Goal: Find specific page/section: Find specific page/section

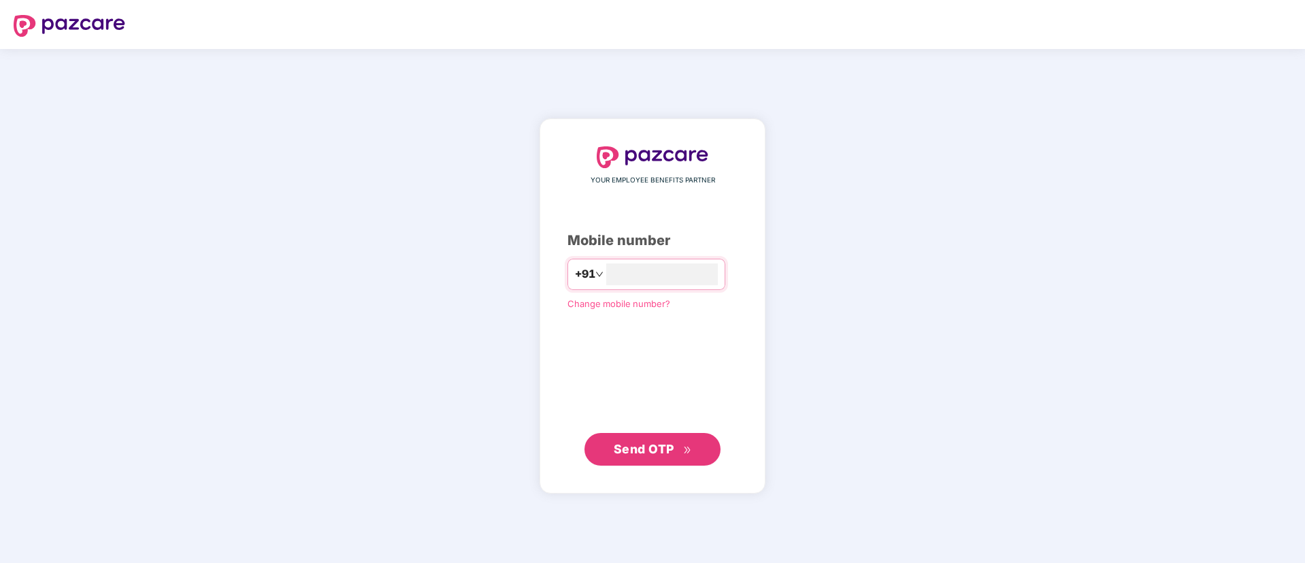
type input "**********"
click at [662, 447] on span "Send OTP" at bounding box center [644, 448] width 61 height 14
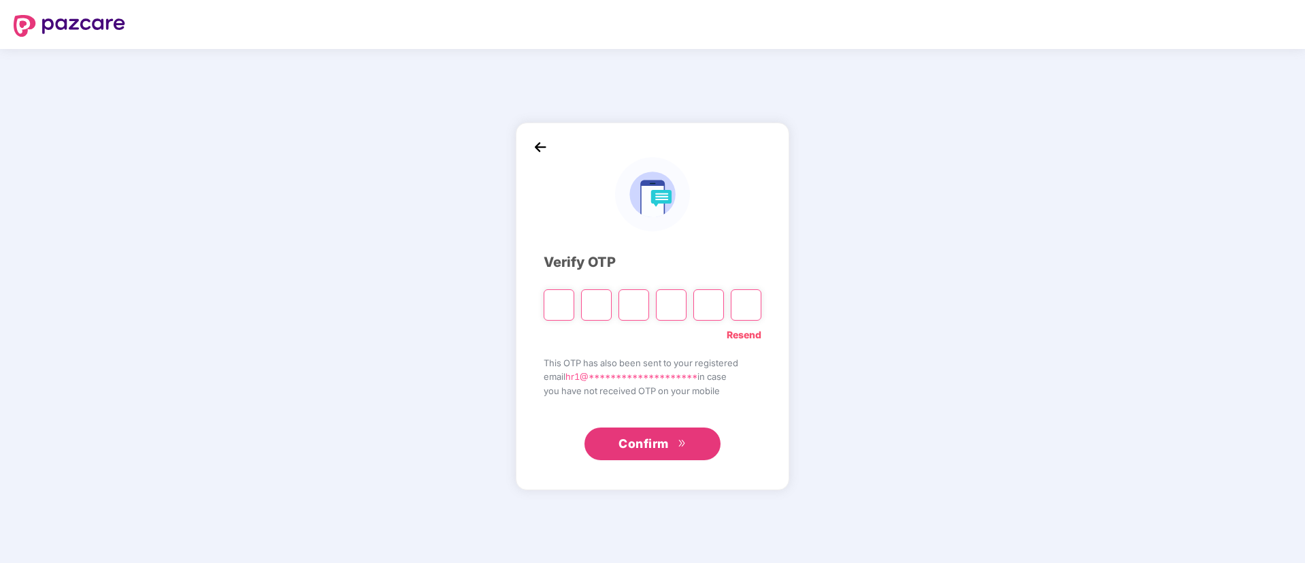
paste input "*"
type input "*"
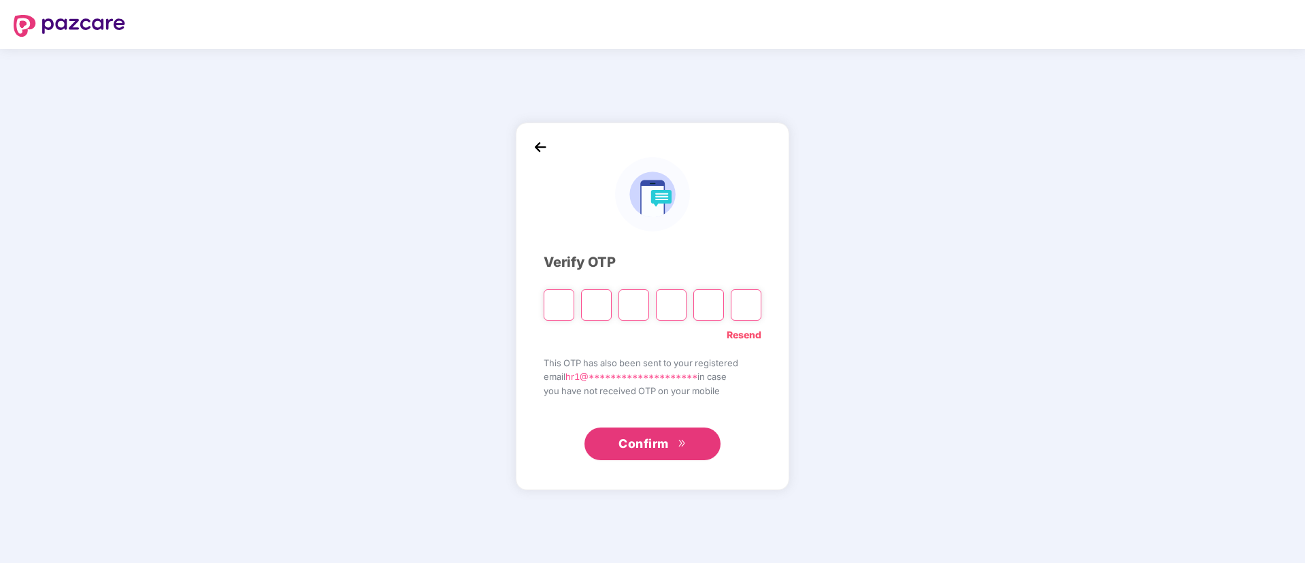
type input "*"
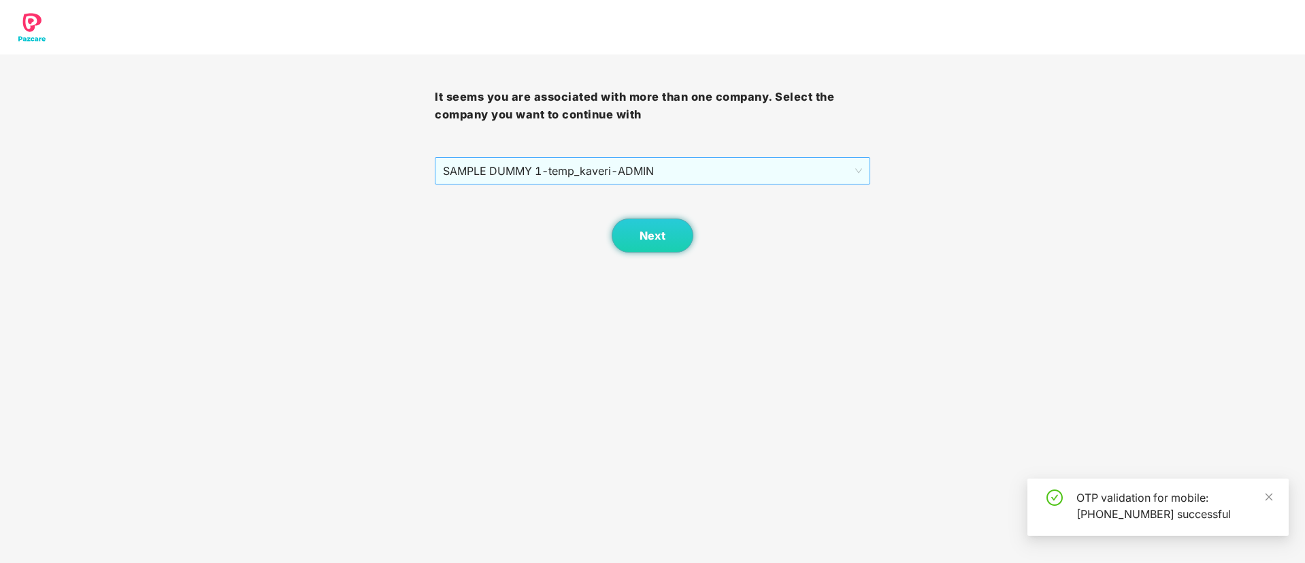
click at [721, 174] on span "SAMPLE DUMMY 1 - temp_kaveri - ADMIN" at bounding box center [652, 171] width 419 height 26
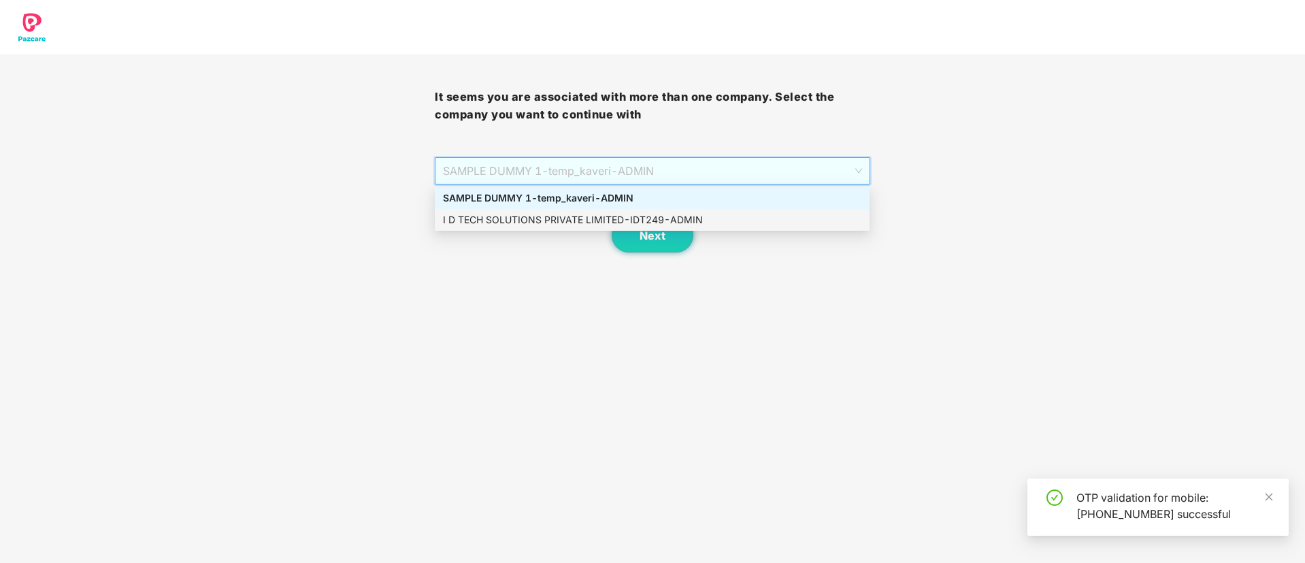
click at [623, 212] on div "I D TECH SOLUTIONS PRIVATE LIMITED - IDT249 - ADMIN" at bounding box center [652, 219] width 419 height 15
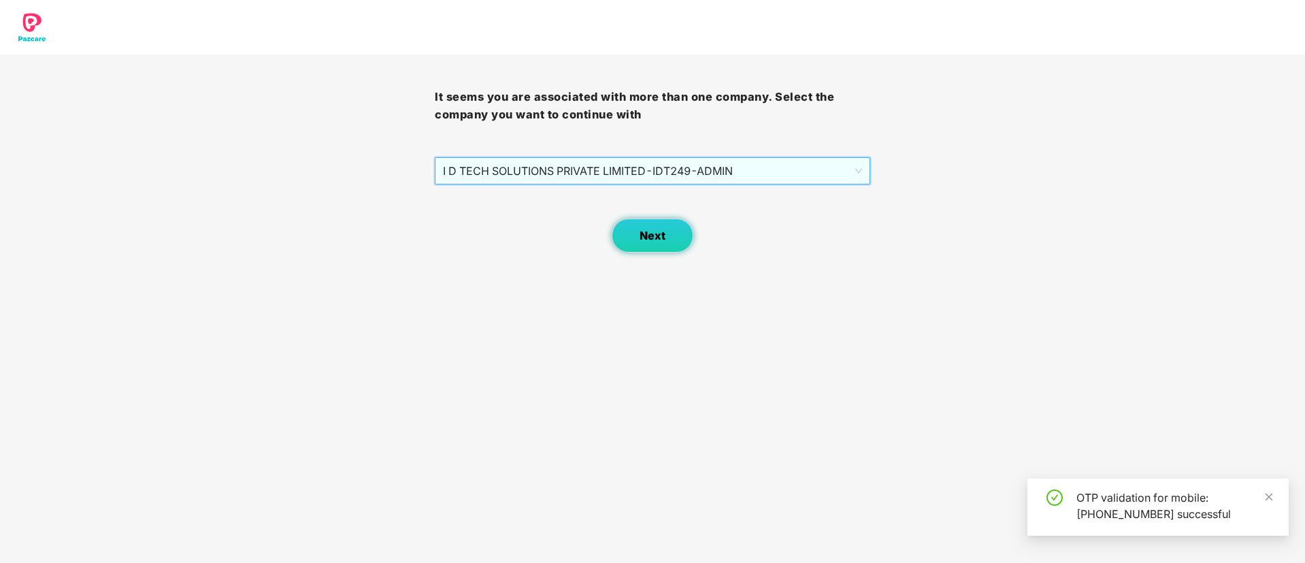
click at [637, 241] on button "Next" at bounding box center [653, 235] width 82 height 34
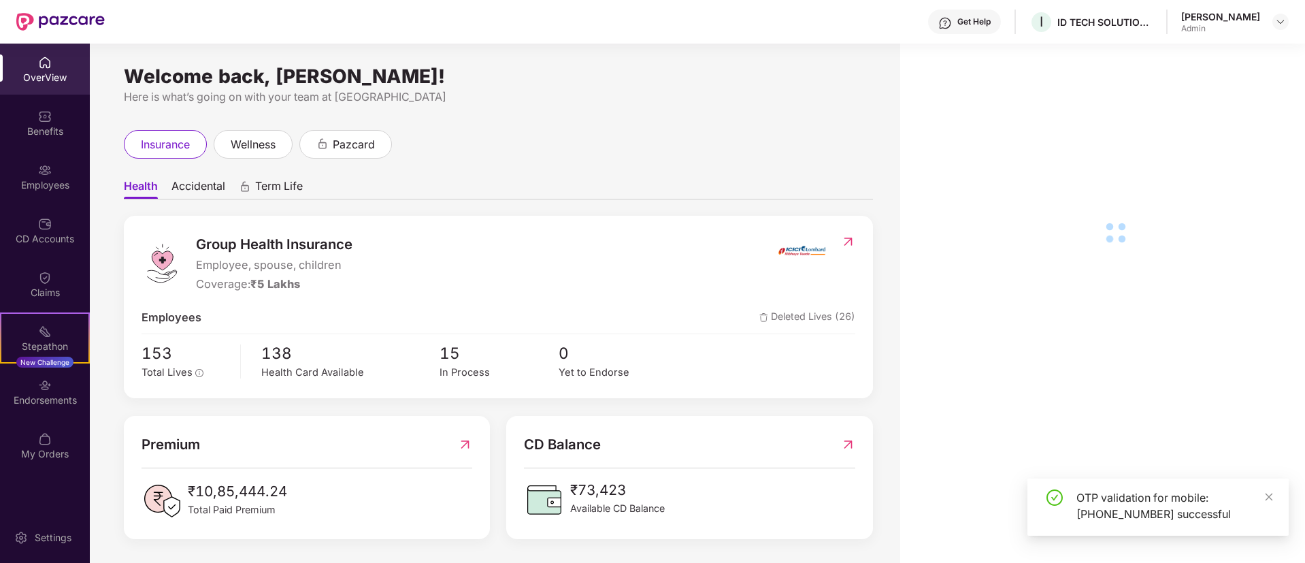
click at [50, 190] on div "Employees" at bounding box center [45, 185] width 90 height 14
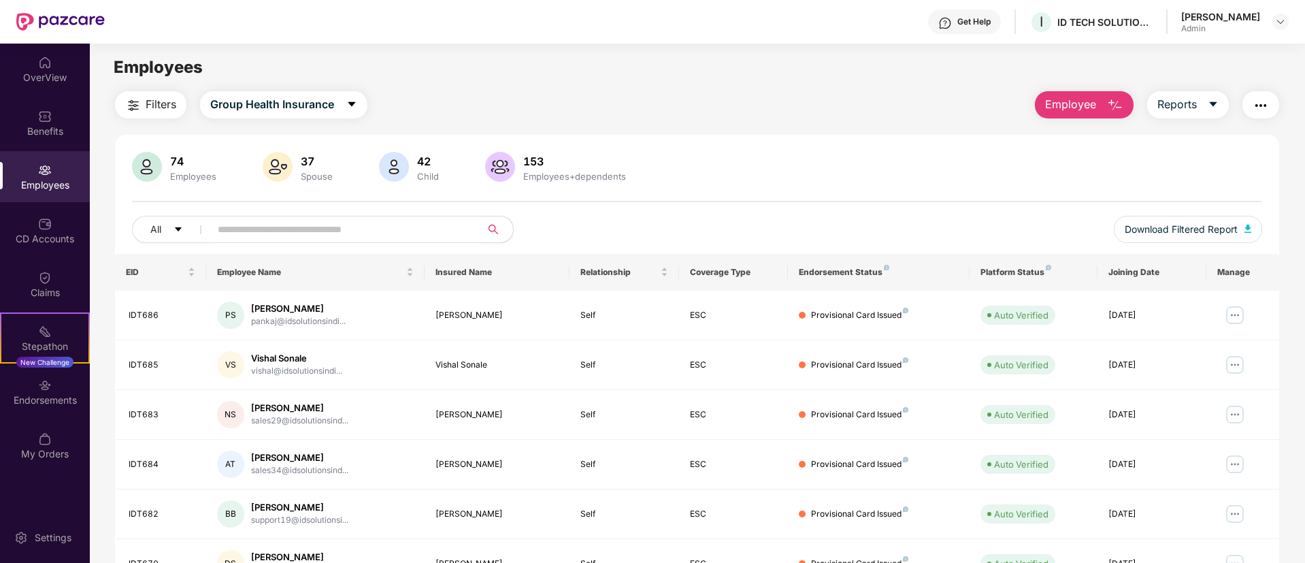
click at [353, 235] on input "text" at bounding box center [340, 229] width 244 height 20
type input "******"
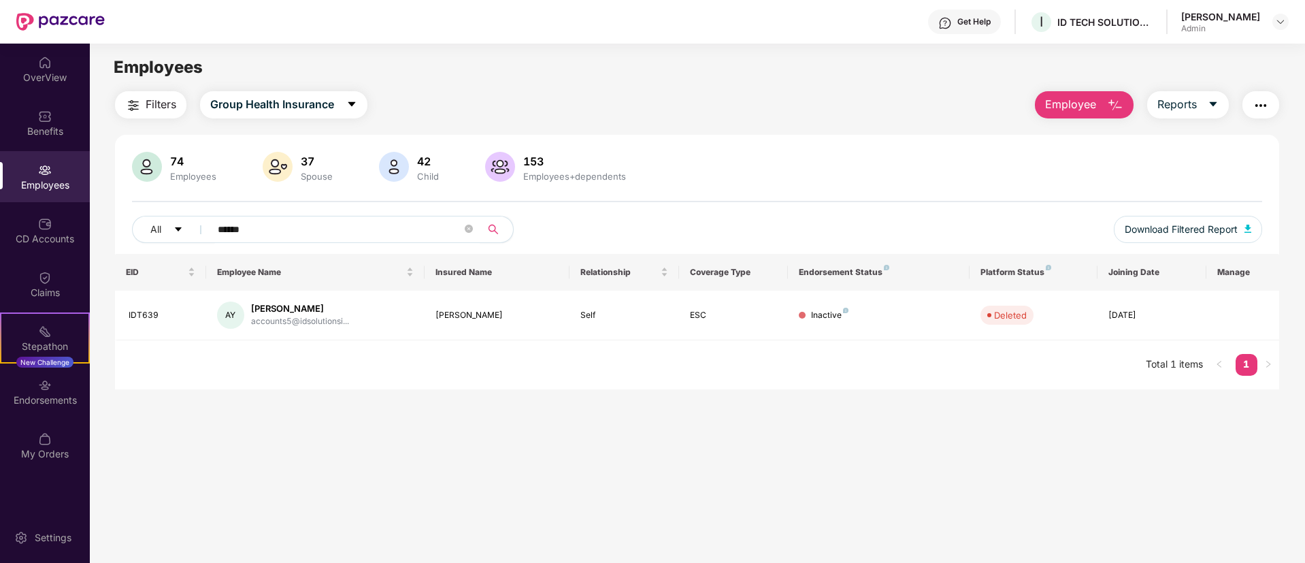
click at [493, 229] on icon "search" at bounding box center [493, 229] width 11 height 11
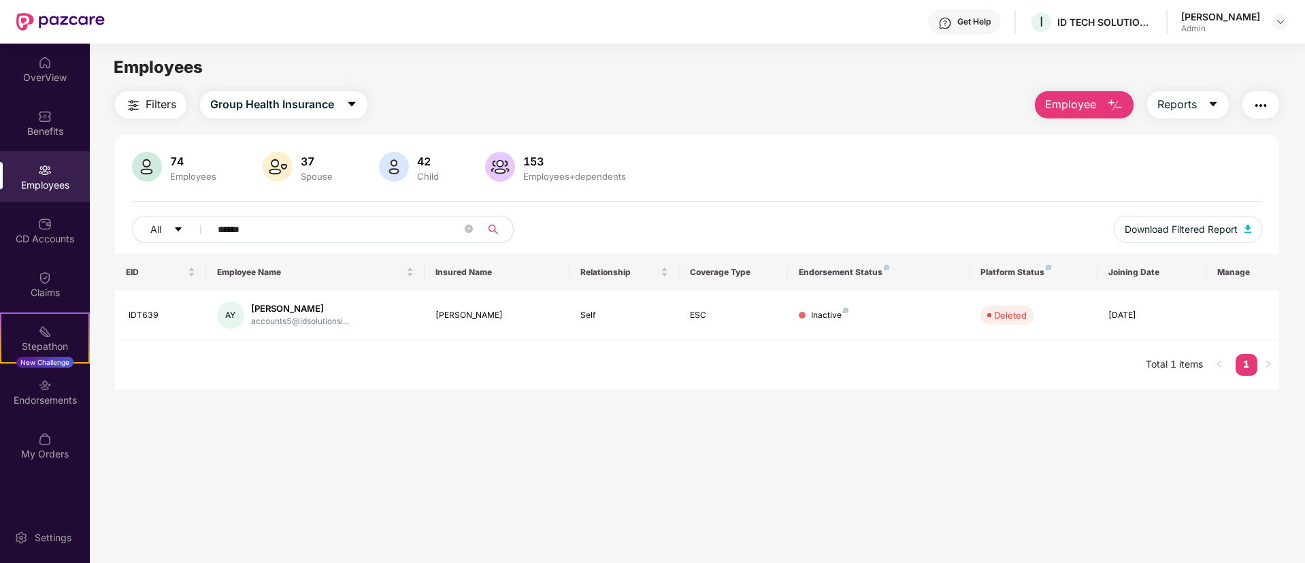
click at [493, 229] on icon "search" at bounding box center [493, 229] width 11 height 11
